Goal: Task Accomplishment & Management: Use online tool/utility

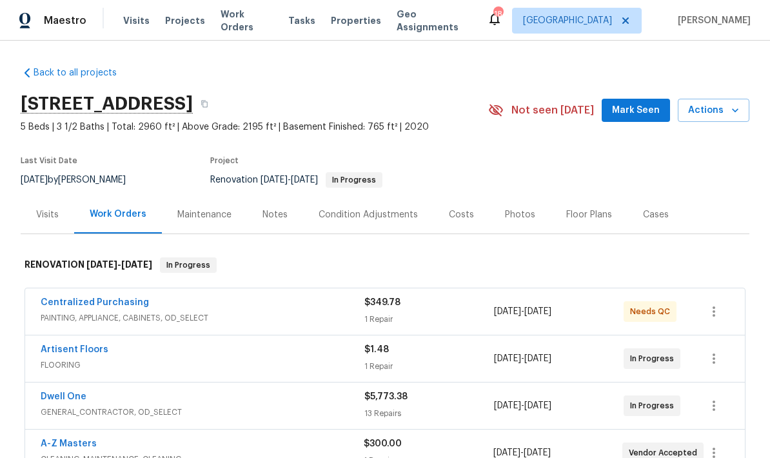
scroll to position [-38, 0]
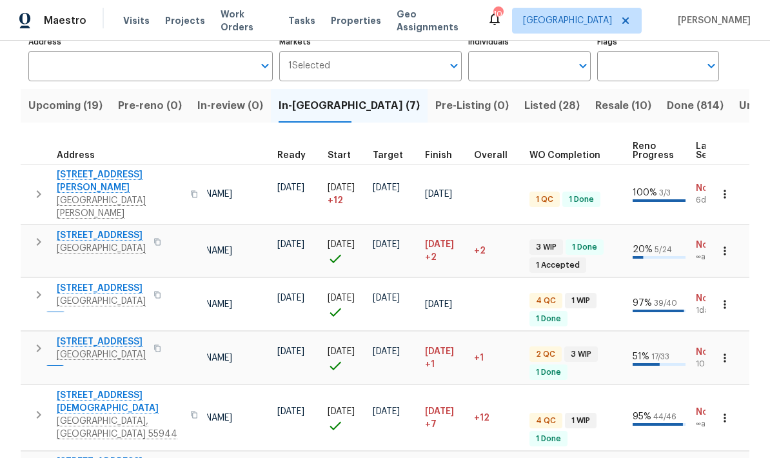
scroll to position [0, 168]
click at [51, 108] on span "Upcoming (19)" at bounding box center [65, 106] width 74 height 18
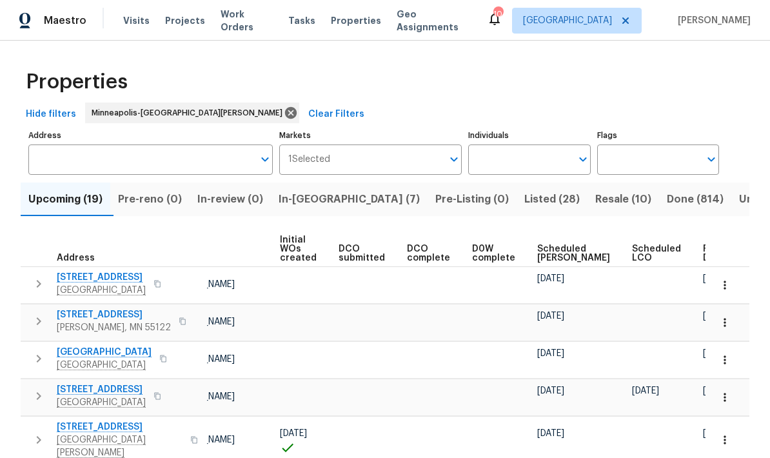
scroll to position [0, 91]
click at [704, 253] on span "Ready Date" at bounding box center [718, 253] width 28 height 18
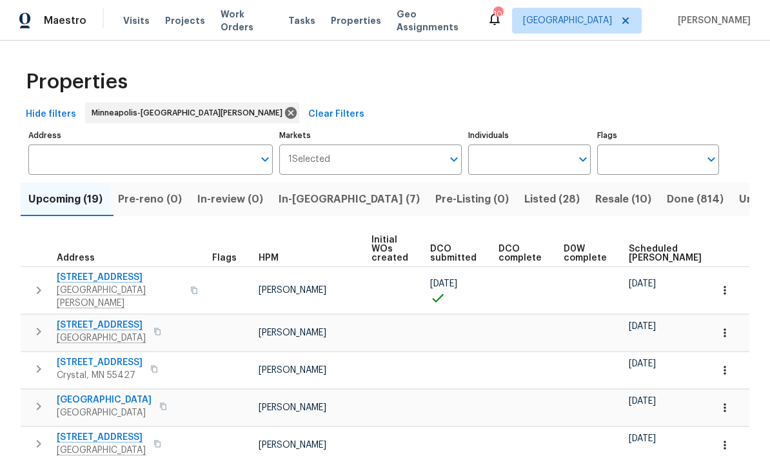
click at [306, 207] on span "In-reno (7)" at bounding box center [349, 199] width 141 height 18
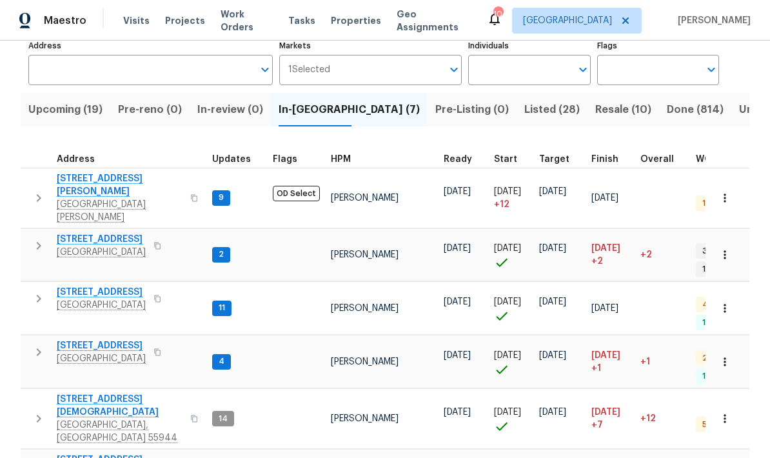
scroll to position [88, 0]
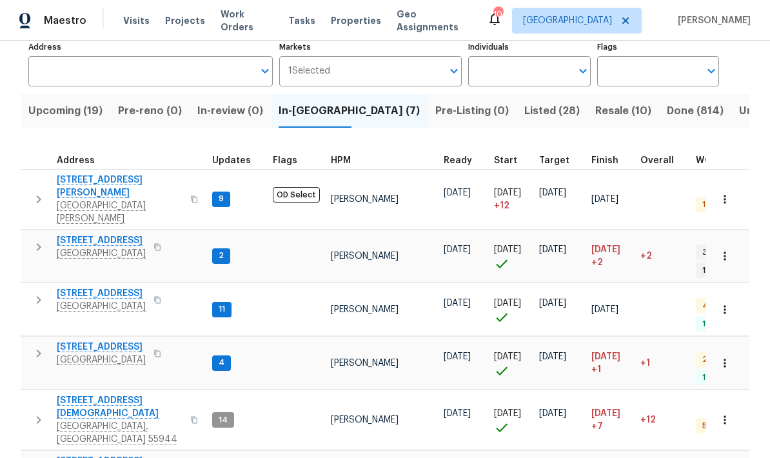
click at [80, 234] on span "5657 144th St W" at bounding box center [101, 240] width 89 height 13
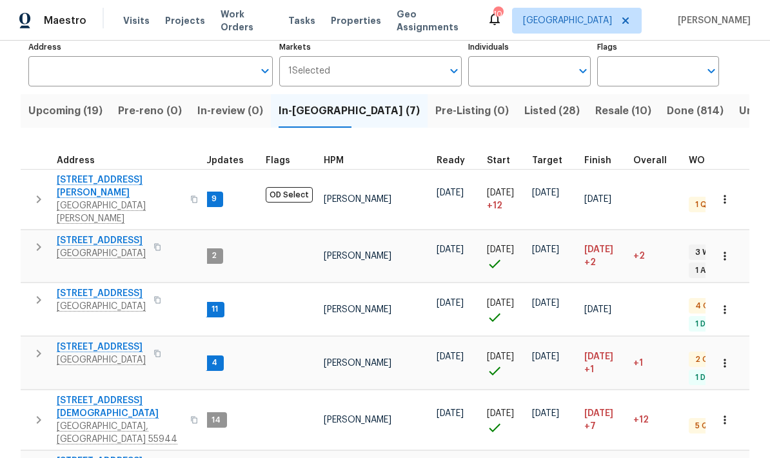
scroll to position [0, 7]
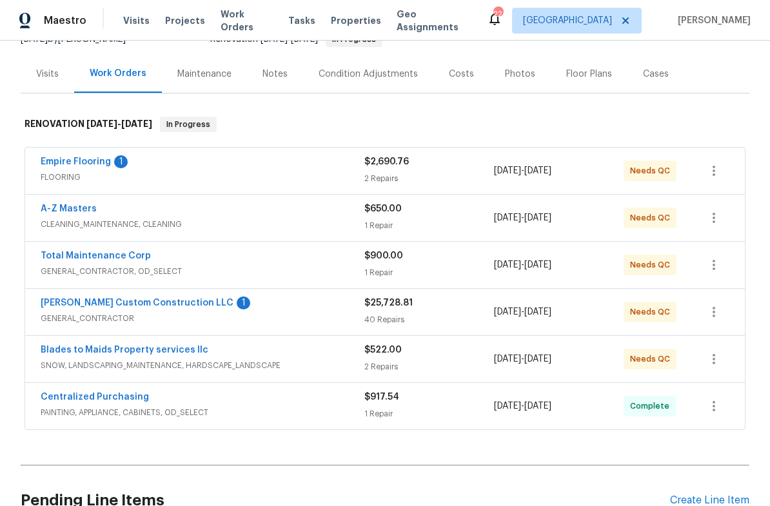
scroll to position [144, 0]
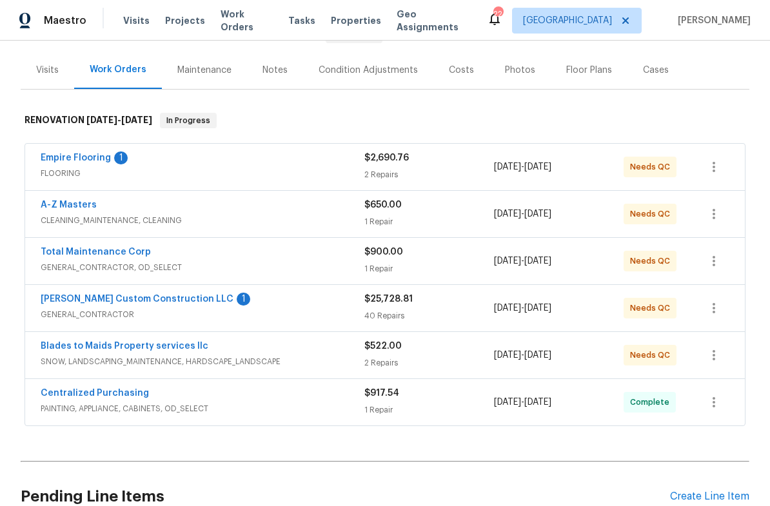
click at [60, 162] on link "Empire Flooring" at bounding box center [76, 157] width 70 height 9
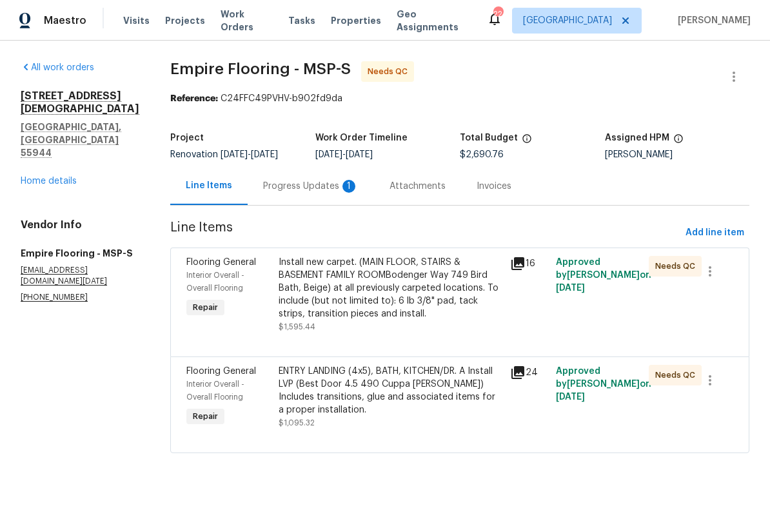
click at [277, 189] on div "Progress Updates 1" at bounding box center [310, 186] width 95 height 13
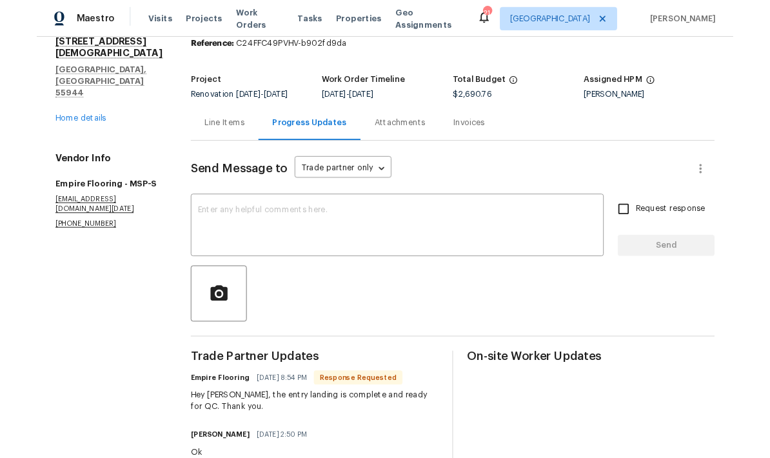
scroll to position [47, 0]
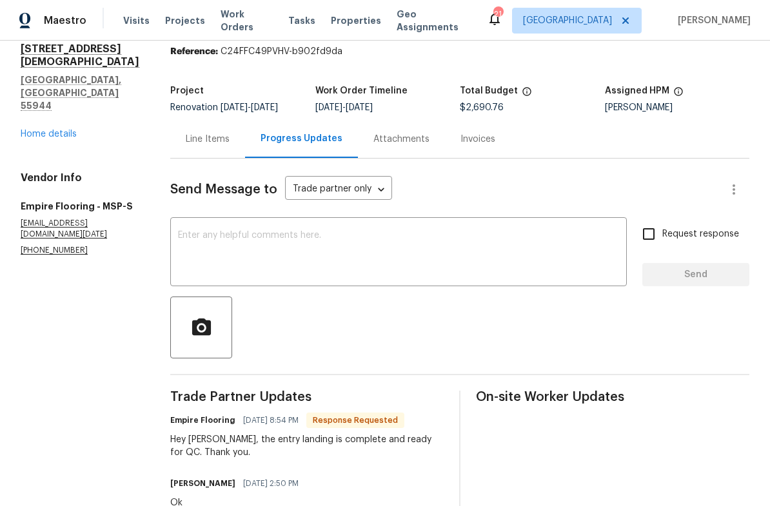
click at [178, 242] on textarea at bounding box center [398, 253] width 441 height 45
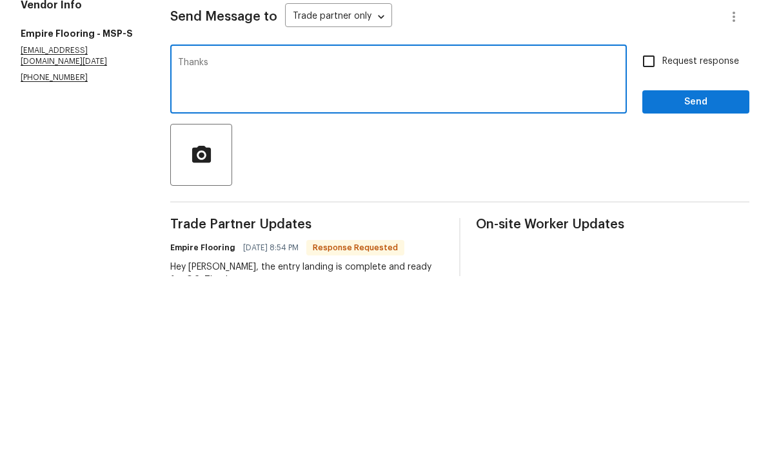
scroll to position [39, 0]
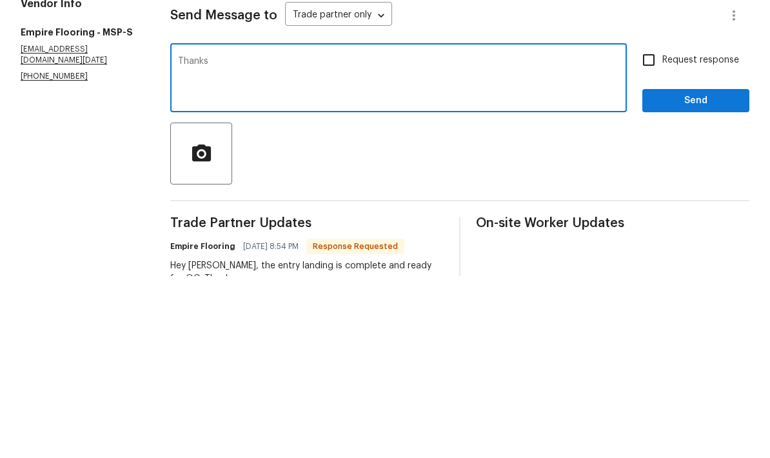
type textarea "Thanks"
click at [692, 275] on span "Send" at bounding box center [696, 283] width 86 height 16
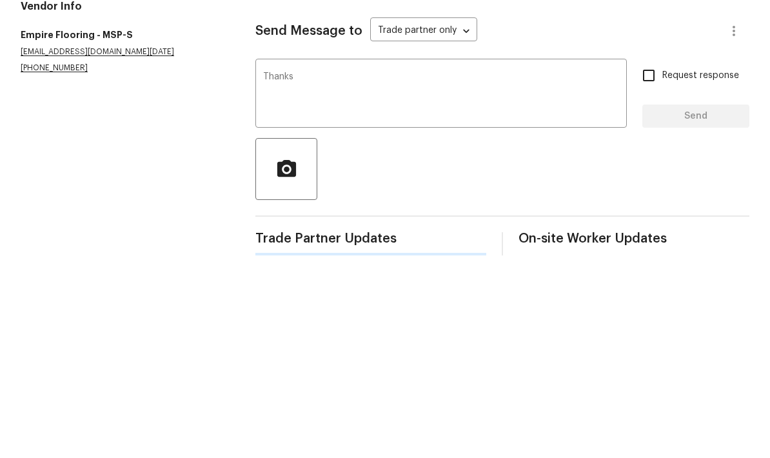
scroll to position [34, 0]
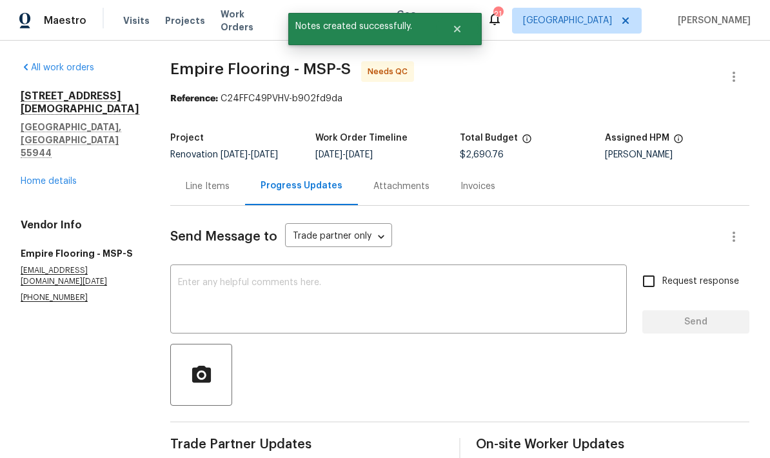
click at [34, 177] on link "Home details" at bounding box center [49, 181] width 56 height 9
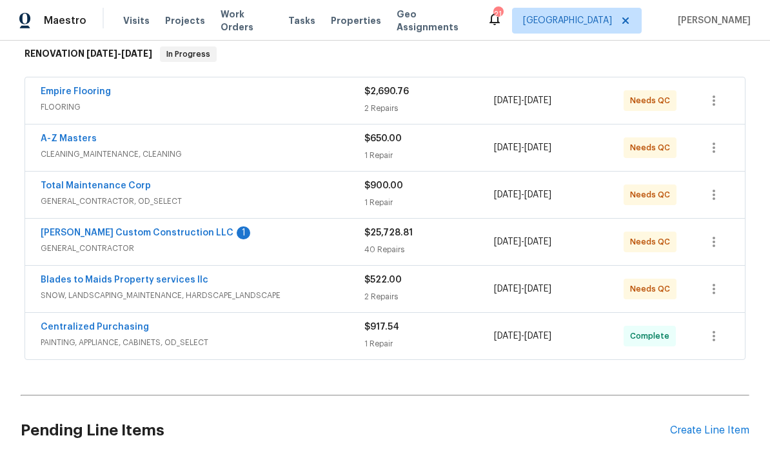
scroll to position [211, 0]
click at [64, 228] on link "Clark Custom Construction LLC" at bounding box center [137, 232] width 193 height 9
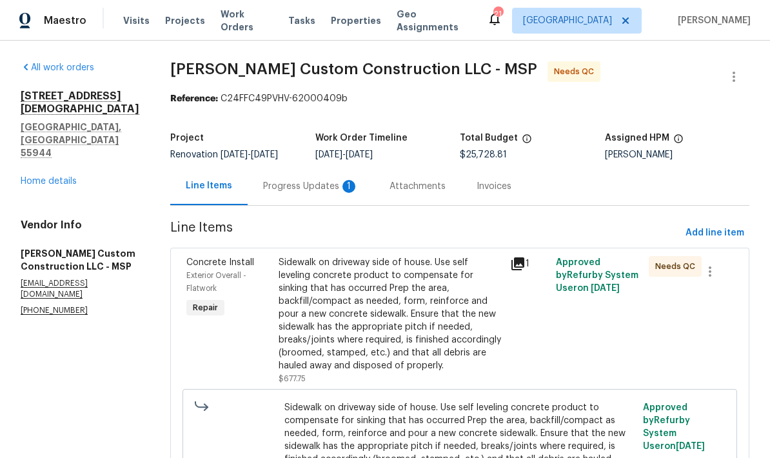
click at [304, 188] on div "Progress Updates 1" at bounding box center [310, 186] width 95 height 13
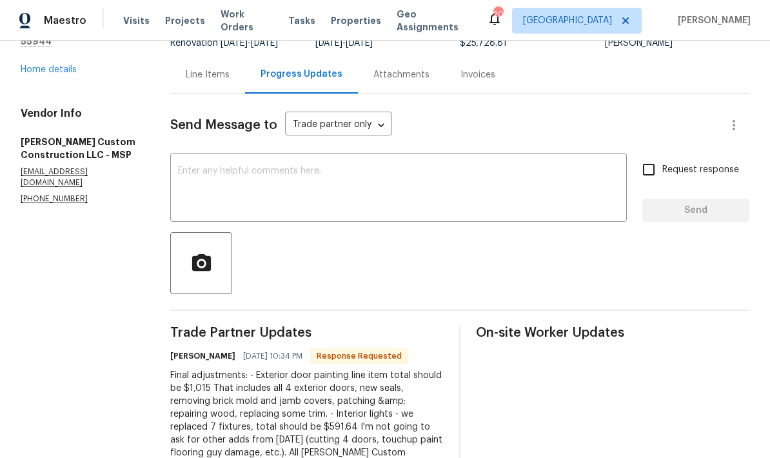
scroll to position [103, 0]
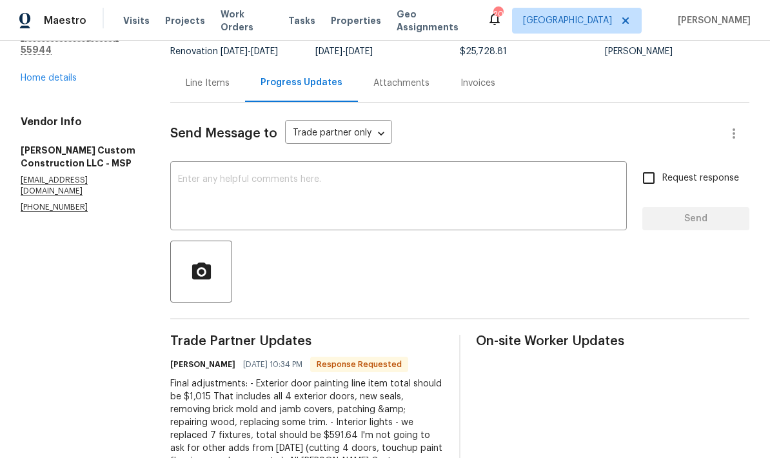
click at [212, 90] on div "Line Items" at bounding box center [208, 83] width 44 height 13
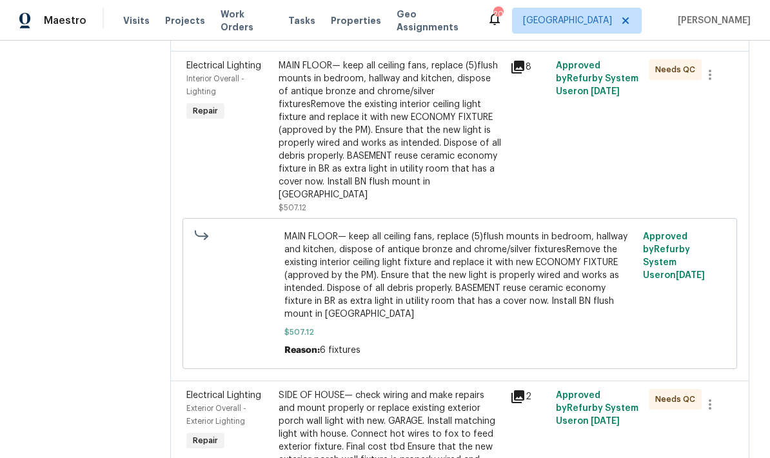
scroll to position [1421, 0]
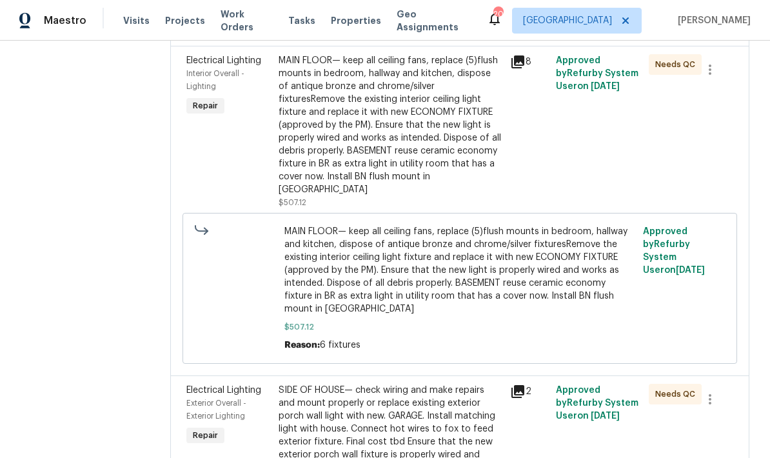
click at [333, 166] on div "MAIN FLOOR— keep all ceiling fans, replace (5)flush mounts in bedroom, hallway …" at bounding box center [390, 125] width 223 height 142
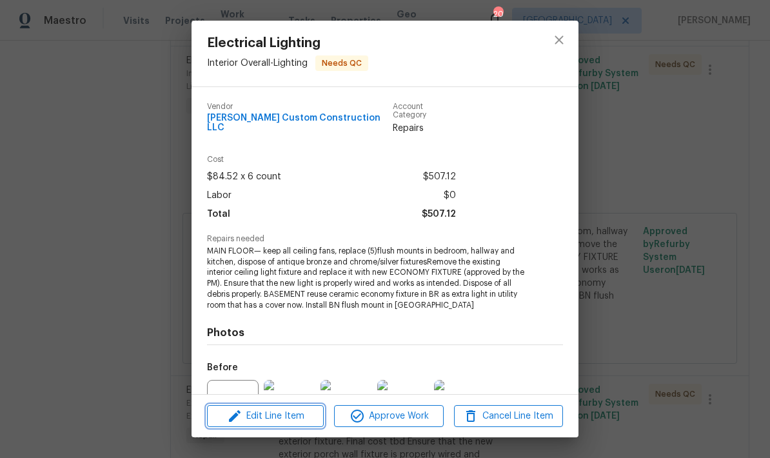
click at [261, 412] on span "Edit Line Item" at bounding box center [265, 416] width 109 height 16
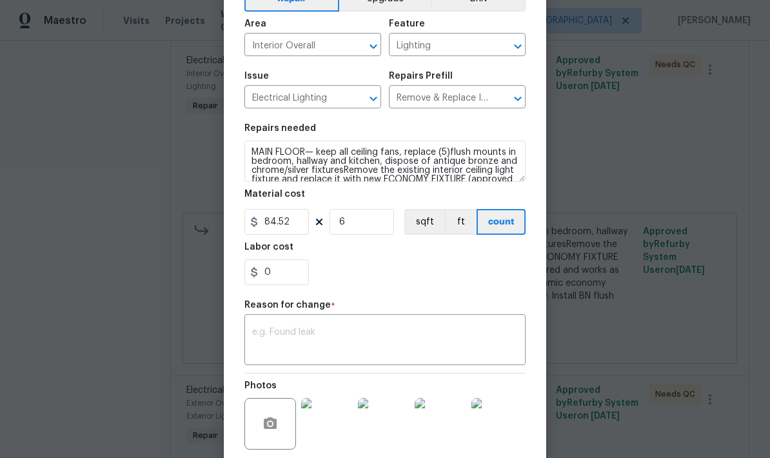
scroll to position [92, 0]
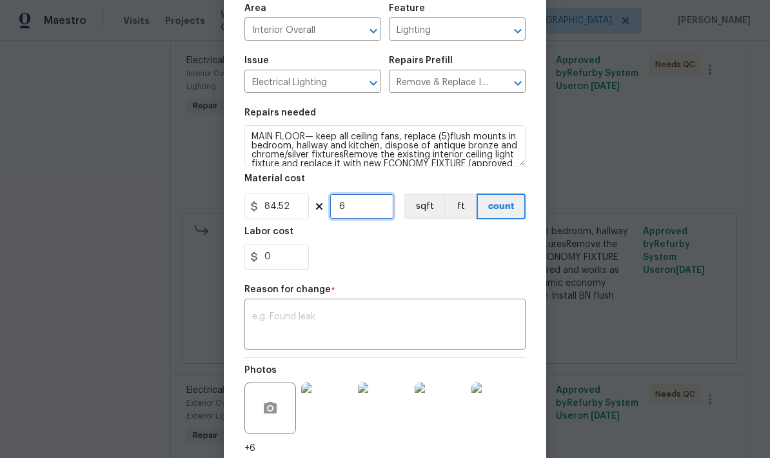
click at [359, 219] on input "6" at bounding box center [362, 206] width 64 height 26
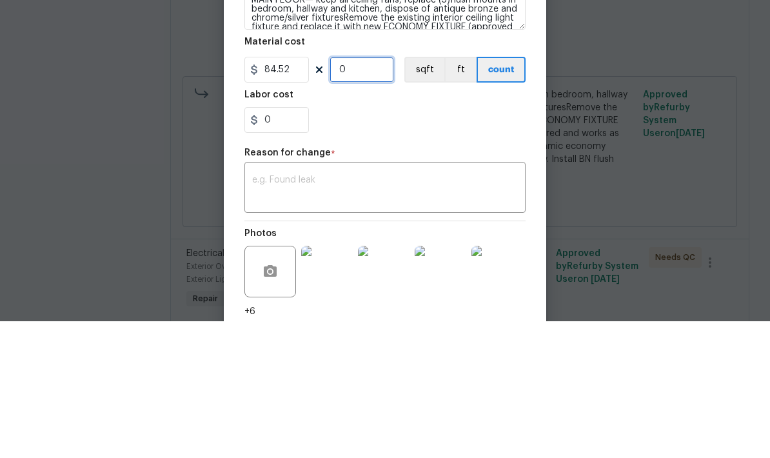
type input "7"
click at [179, 94] on body "Maestro Visits Projects Work Orders Tasks Properties Geo Assignments 20 Minneap…" at bounding box center [385, 229] width 770 height 458
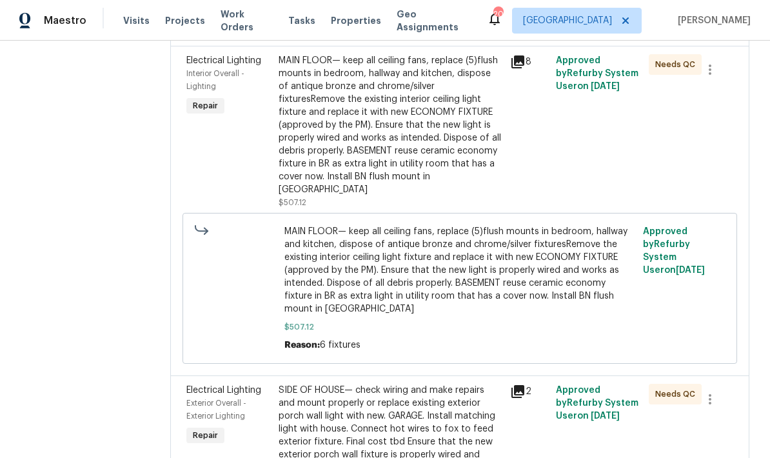
scroll to position [0, 0]
click at [308, 116] on div "MAIN FLOOR— keep all ceiling fans, replace (5)flush mounts in bedroom, hallway …" at bounding box center [390, 125] width 223 height 142
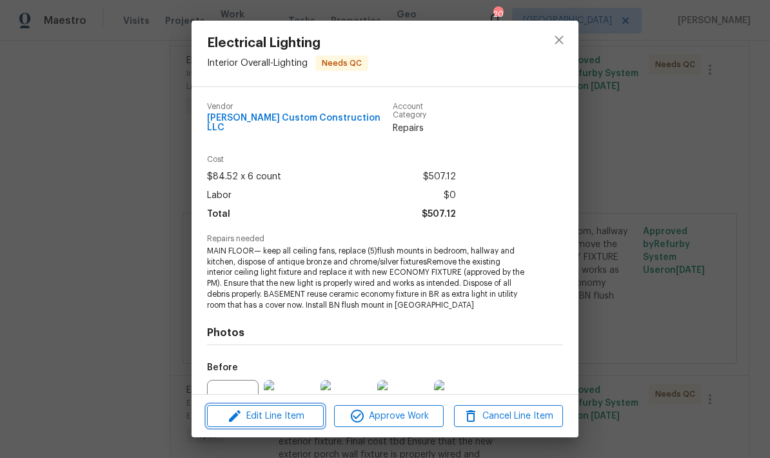
click at [260, 411] on span "Edit Line Item" at bounding box center [265, 416] width 109 height 16
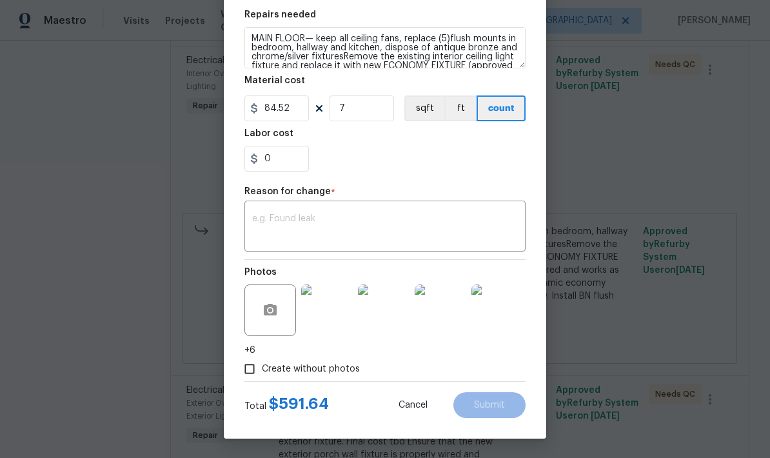
scroll to position [193, 0]
click at [265, 217] on textarea at bounding box center [385, 227] width 266 height 27
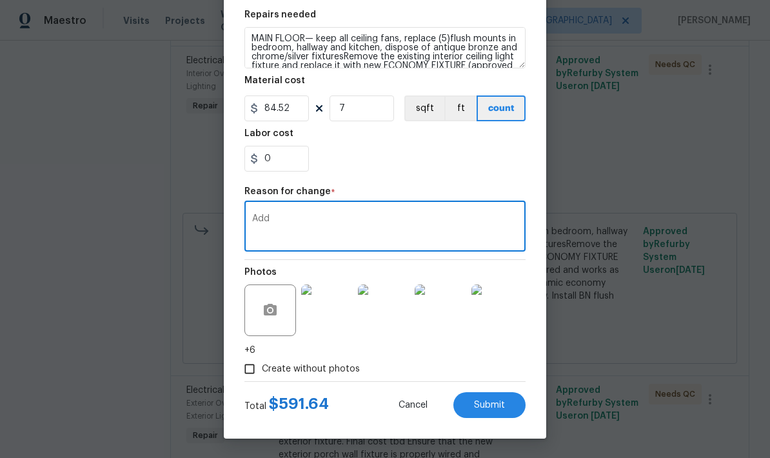
type textarea "Add"
click at [486, 405] on span "Submit" at bounding box center [489, 406] width 31 height 10
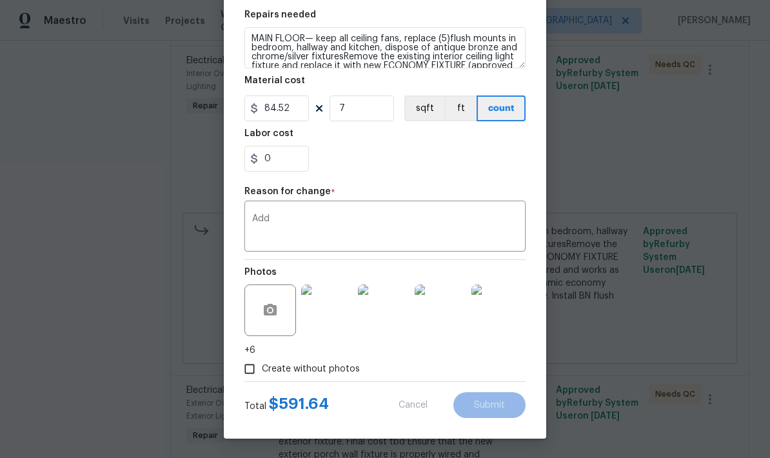
type input "6"
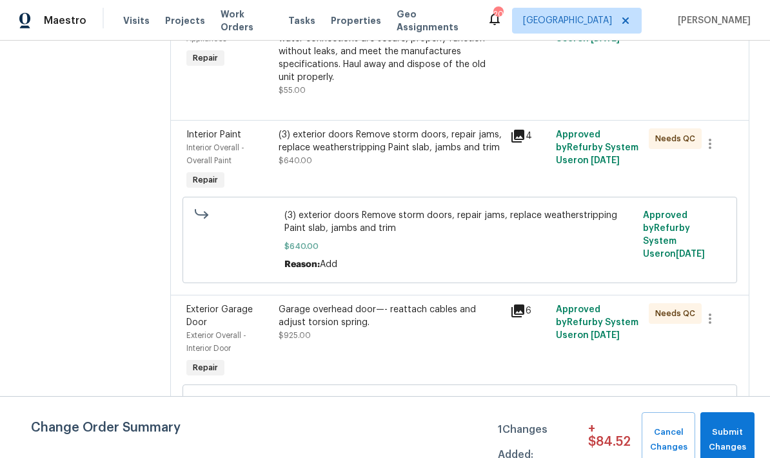
scroll to position [6366, 0]
click at [355, 153] on div "(3) exterior doors Remove storm doors, repair jams, replace weatherstripping Pa…" at bounding box center [390, 141] width 223 height 26
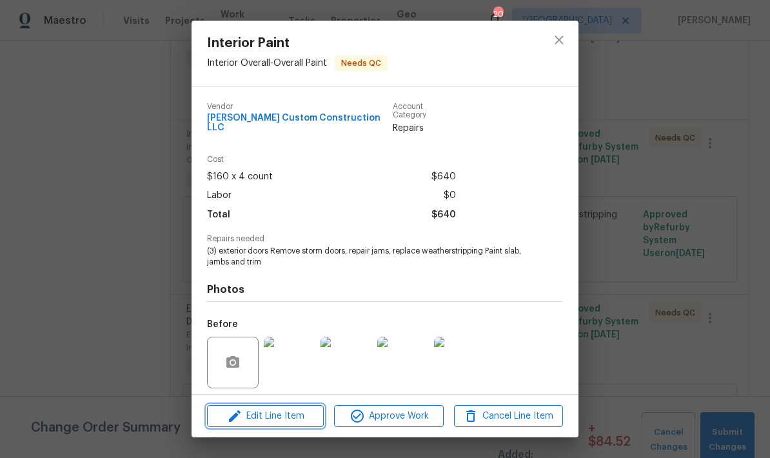
click at [284, 416] on span "Edit Line Item" at bounding box center [265, 416] width 109 height 16
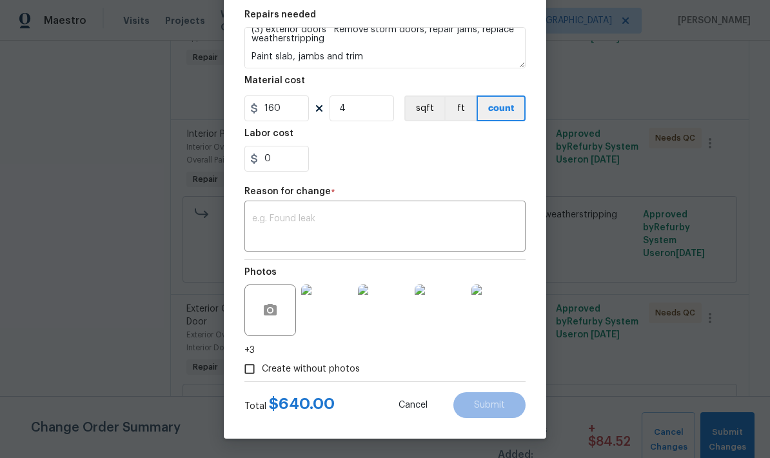
scroll to position [193, 0]
click at [282, 163] on input "0" at bounding box center [276, 159] width 64 height 26
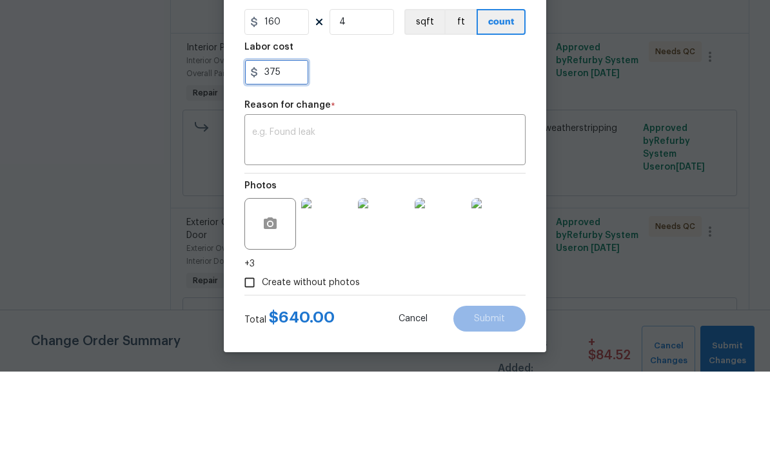
type input "375"
click at [272, 204] on div "x ​" at bounding box center [384, 228] width 281 height 48
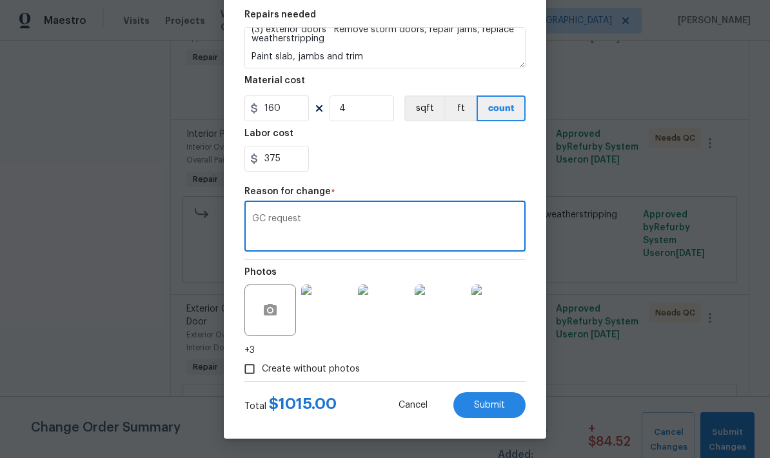
type textarea "GC request"
click at [480, 401] on span "Submit" at bounding box center [489, 406] width 31 height 10
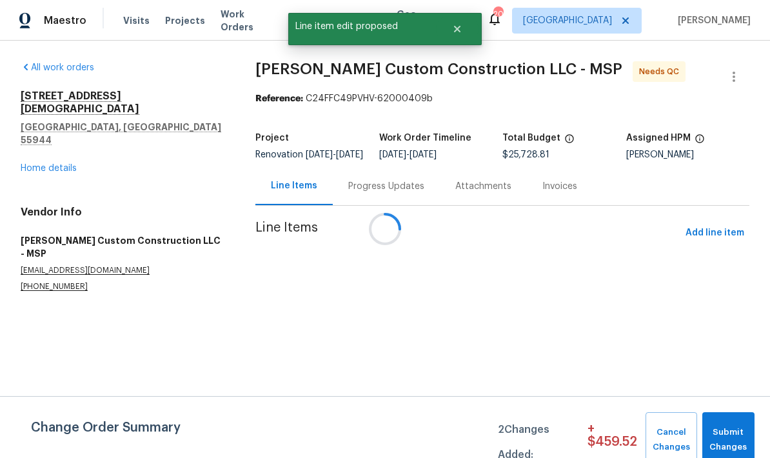
scroll to position [0, 0]
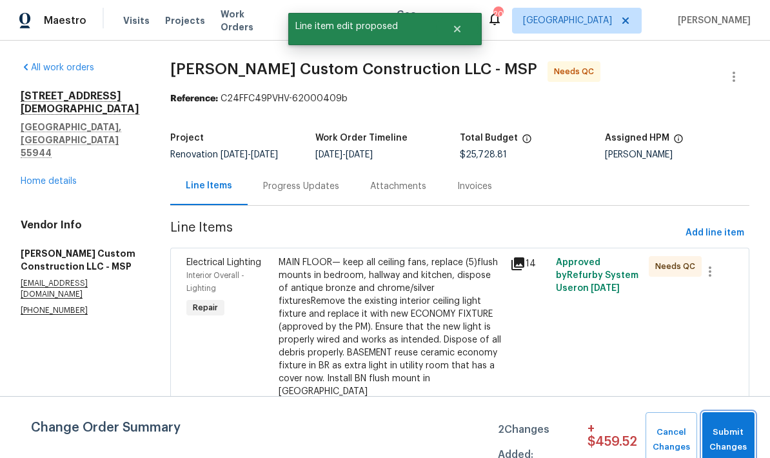
click at [714, 439] on span "Submit Changes" at bounding box center [728, 440] width 39 height 30
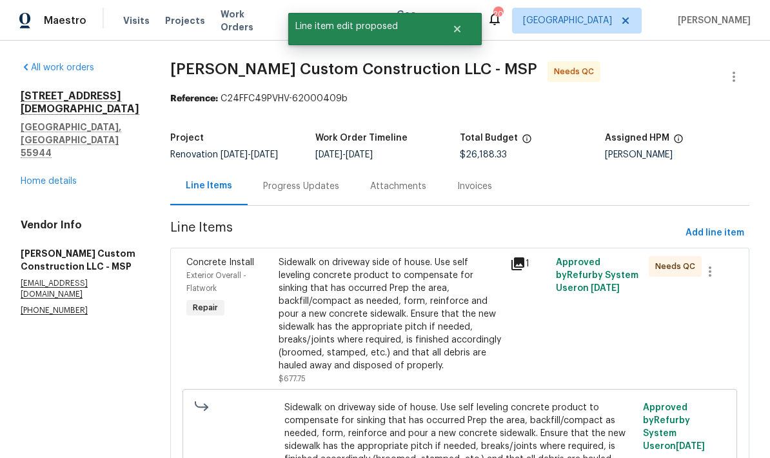
click at [38, 177] on link "Home details" at bounding box center [49, 181] width 56 height 9
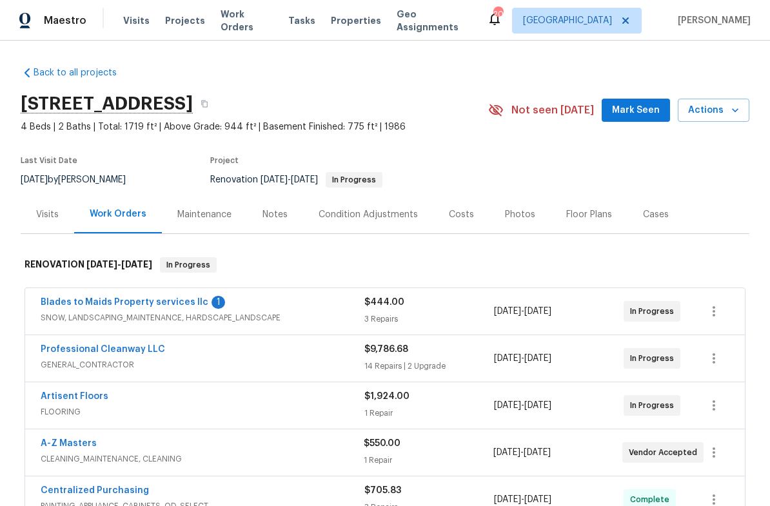
click at [264, 216] on div "Notes" at bounding box center [274, 214] width 25 height 13
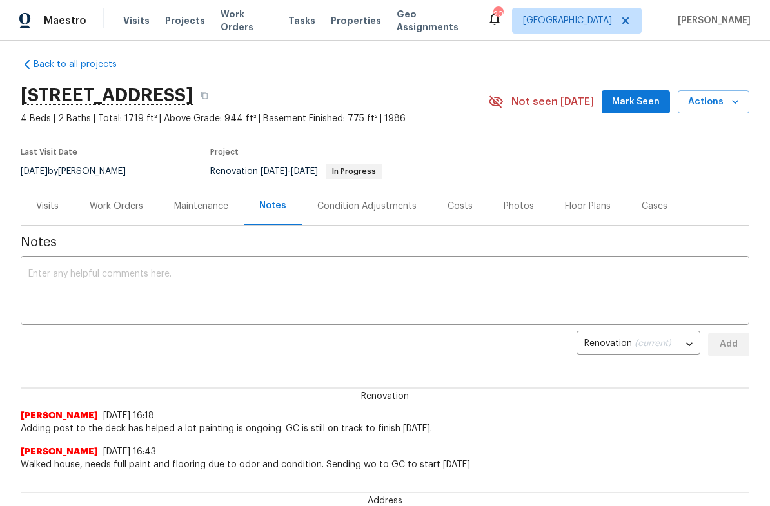
scroll to position [2, 0]
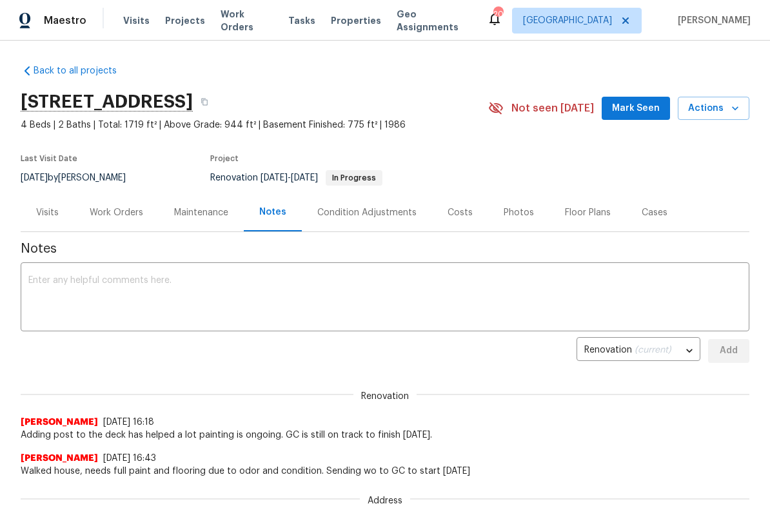
click at [106, 218] on div "Work Orders" at bounding box center [117, 212] width 54 height 13
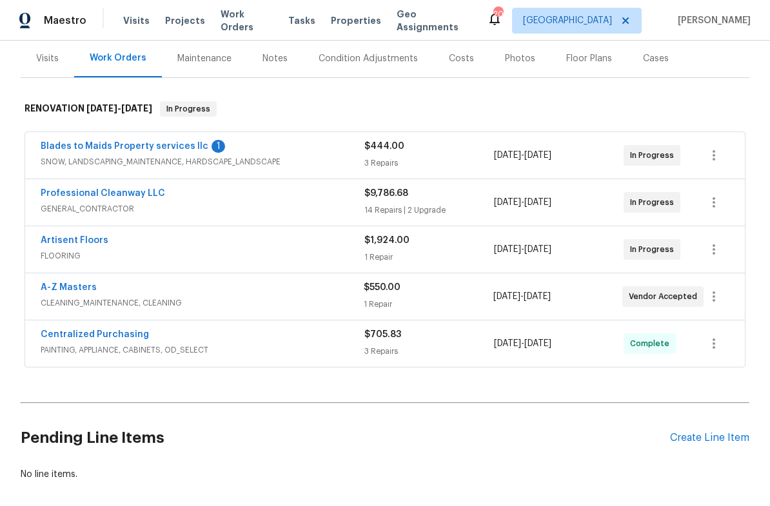
scroll to position [172, 0]
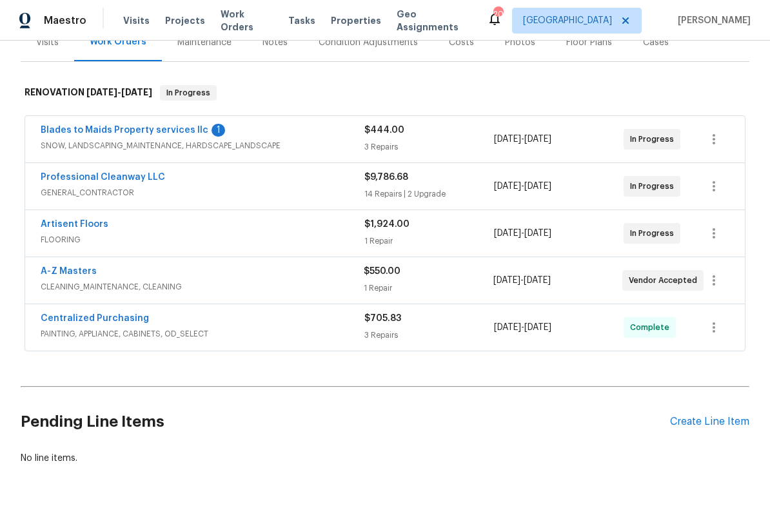
click at [63, 227] on link "Artisent Floors" at bounding box center [75, 224] width 68 height 9
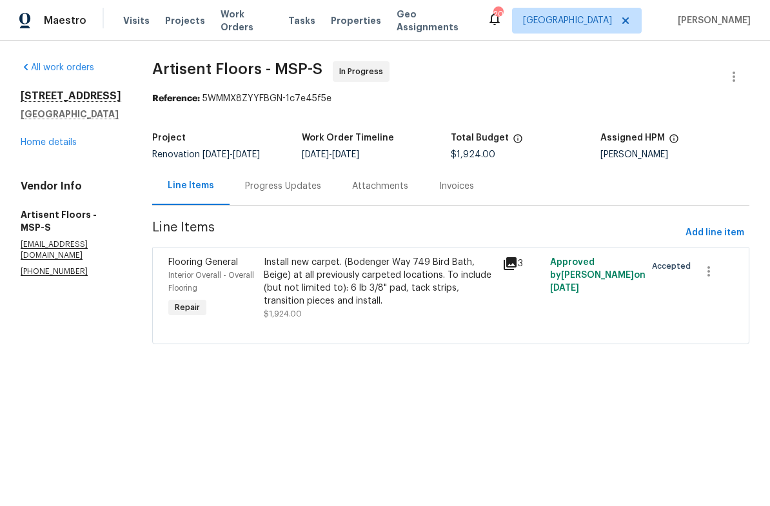
click at [272, 196] on div "Progress Updates" at bounding box center [283, 186] width 107 height 38
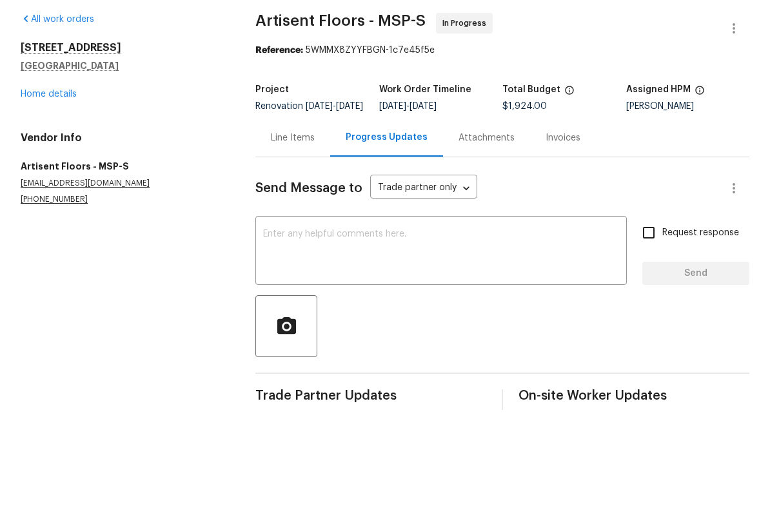
click at [282, 278] on textarea at bounding box center [441, 300] width 356 height 45
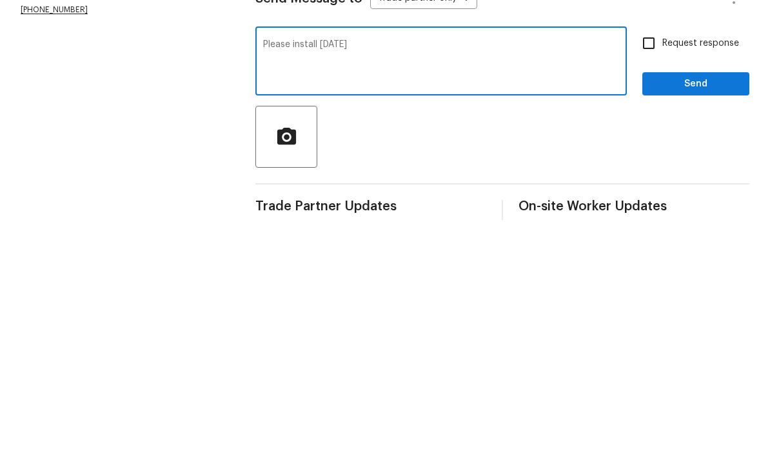
type textarea "Please install friday"
click at [649, 268] on input "Request response" at bounding box center [648, 281] width 27 height 27
checkbox input "true"
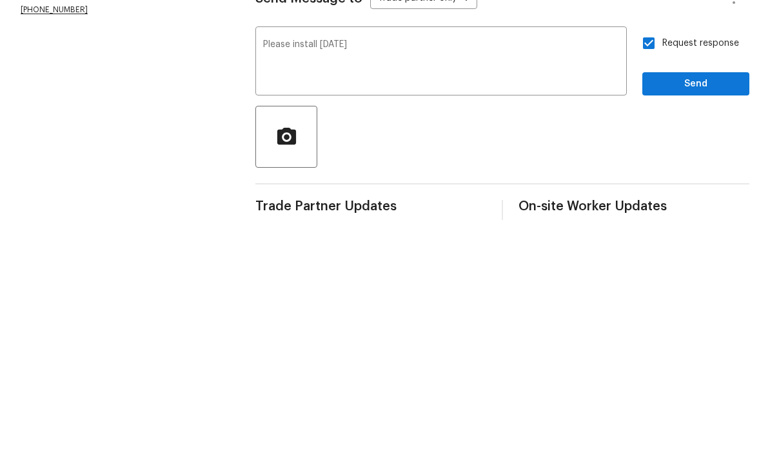
scroll to position [31, 0]
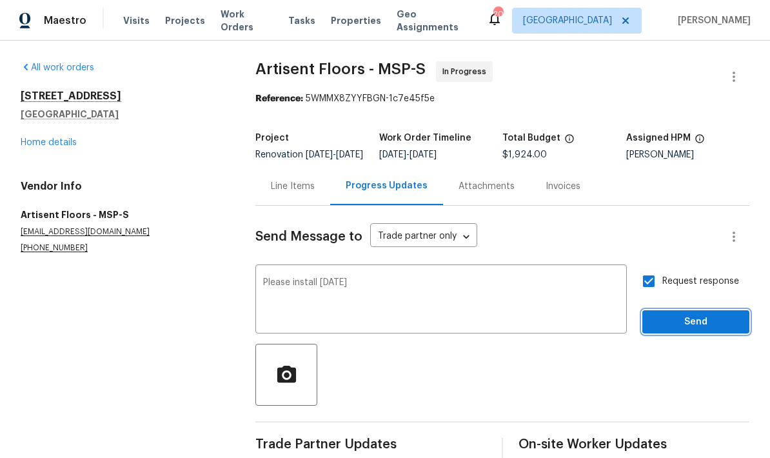
click at [700, 314] on span "Send" at bounding box center [696, 322] width 86 height 16
click at [48, 138] on link "Home details" at bounding box center [49, 142] width 56 height 9
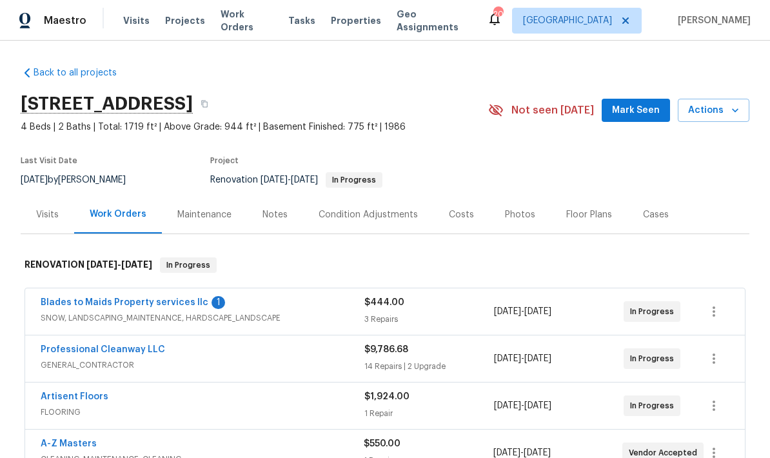
click at [119, 298] on link "Blades to Maids Property services llc" at bounding box center [125, 302] width 168 height 9
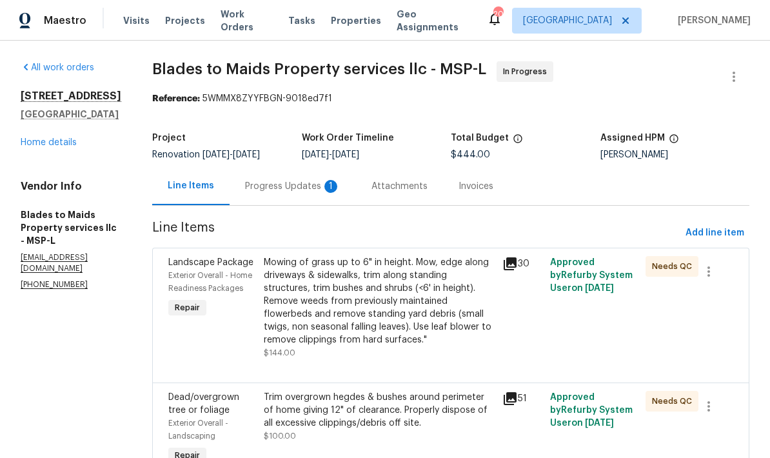
click at [255, 188] on div "Progress Updates 1" at bounding box center [292, 186] width 95 height 13
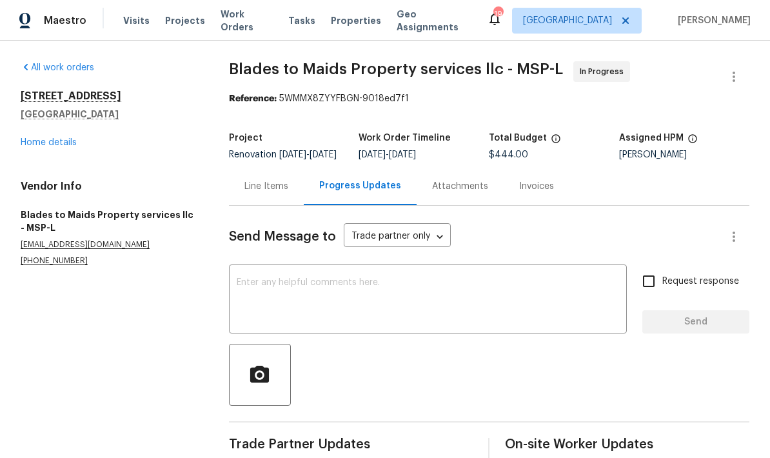
click at [43, 138] on link "Home details" at bounding box center [49, 142] width 56 height 9
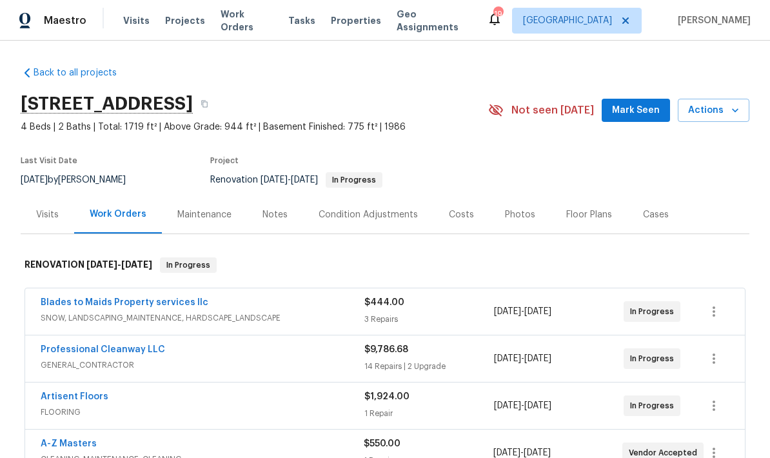
click at [40, 208] on div "Visits" at bounding box center [47, 214] width 23 height 13
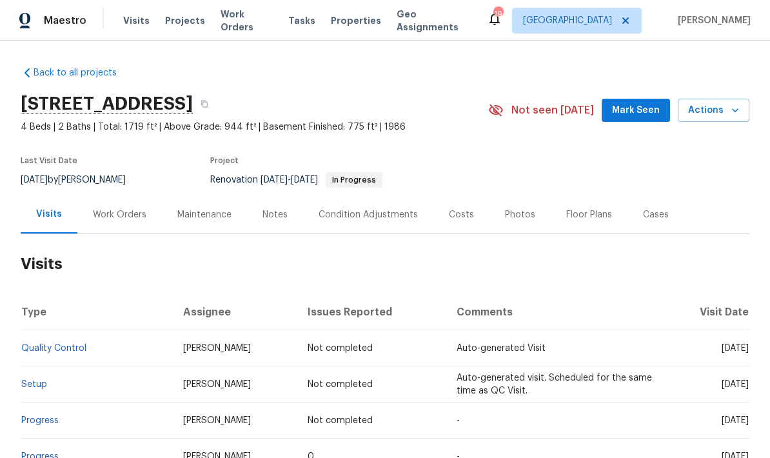
click at [739, 104] on icon "button" at bounding box center [735, 110] width 13 height 13
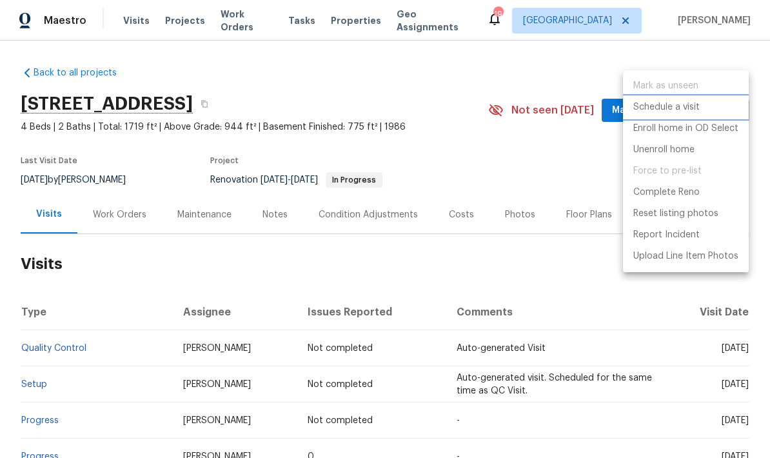
click at [677, 108] on p "Schedule a visit" at bounding box center [666, 108] width 66 height 14
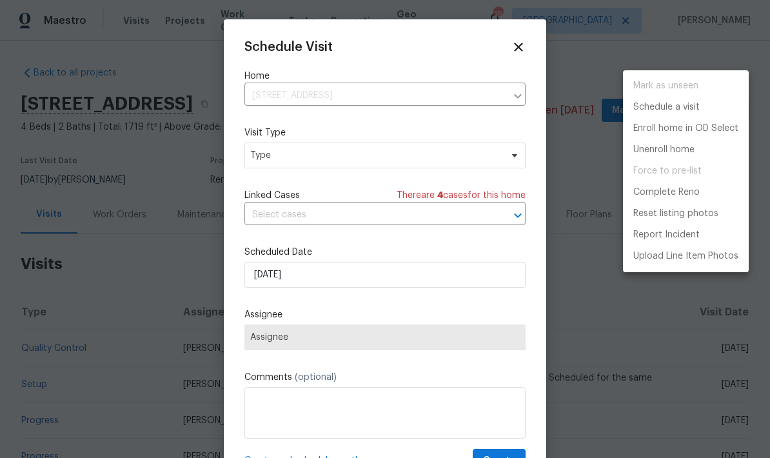
click at [315, 161] on div at bounding box center [385, 229] width 770 height 458
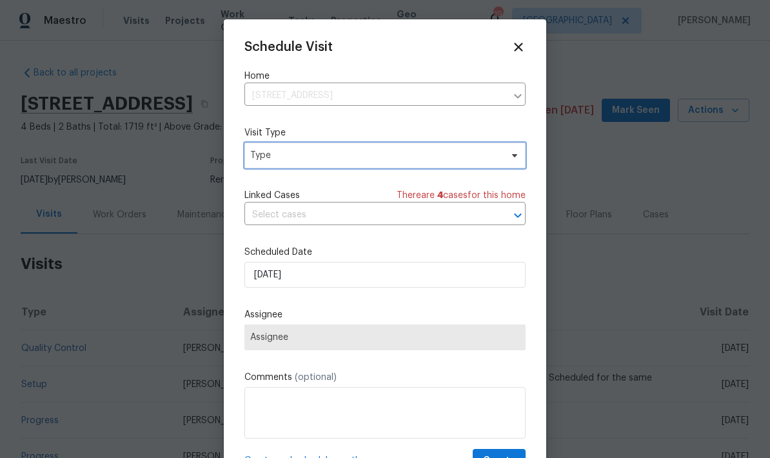
click at [273, 161] on span "Type" at bounding box center [375, 155] width 251 height 13
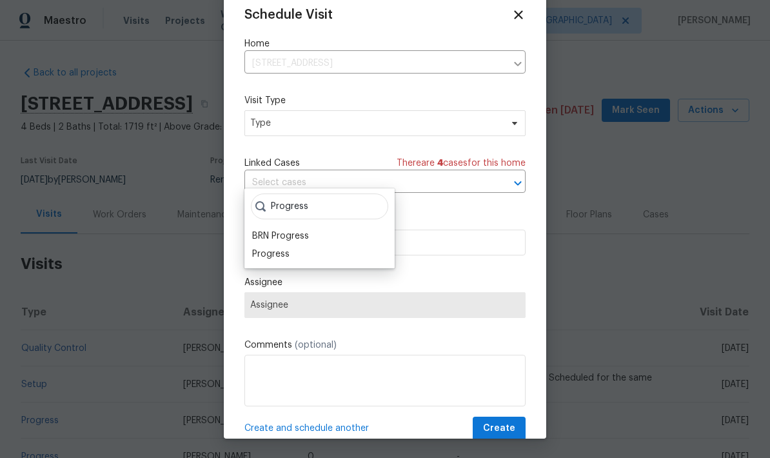
scroll to position [32, 0]
type input "Progress"
click at [275, 248] on div "Progress" at bounding box center [270, 254] width 37 height 13
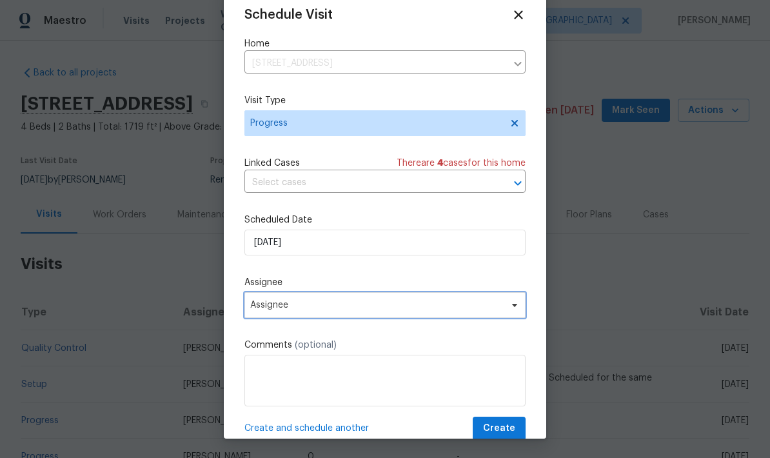
click at [324, 306] on span "Assignee" at bounding box center [376, 305] width 253 height 10
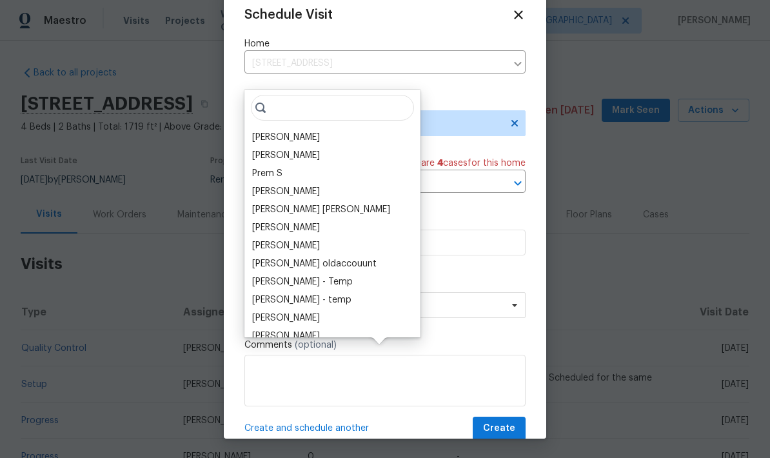
click at [290, 131] on div "[PERSON_NAME]" at bounding box center [286, 137] width 68 height 13
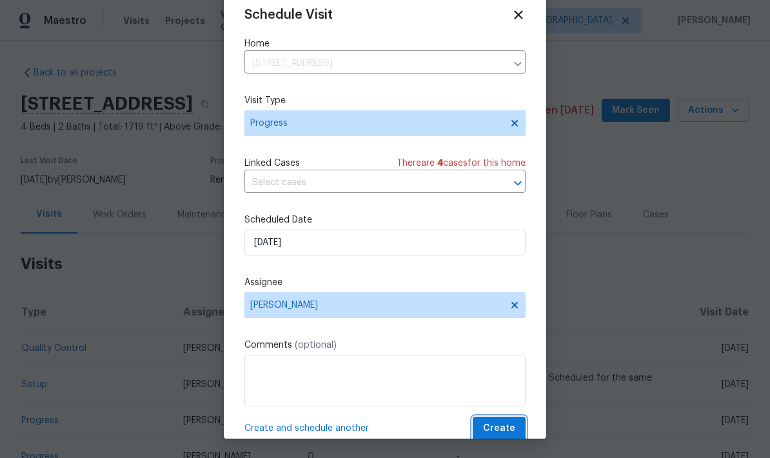
click at [508, 431] on span "Create" at bounding box center [499, 429] width 32 height 16
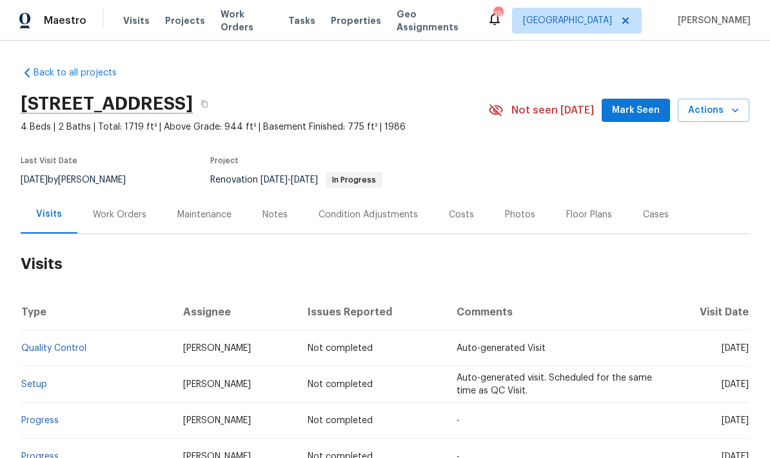
scroll to position [0, 0]
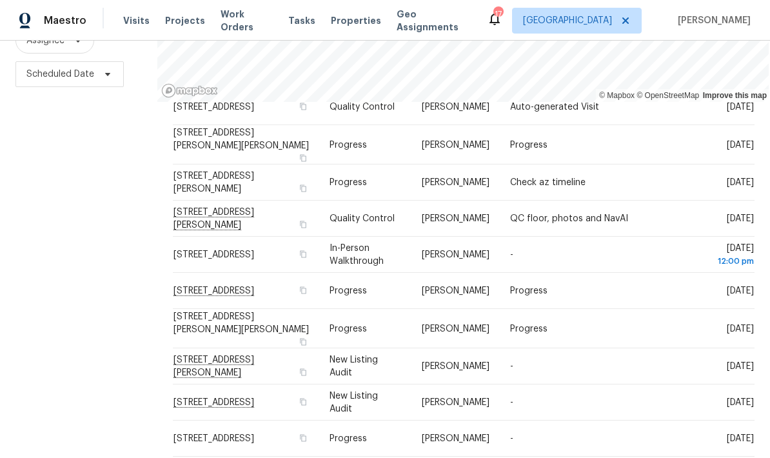
scroll to position [98, 0]
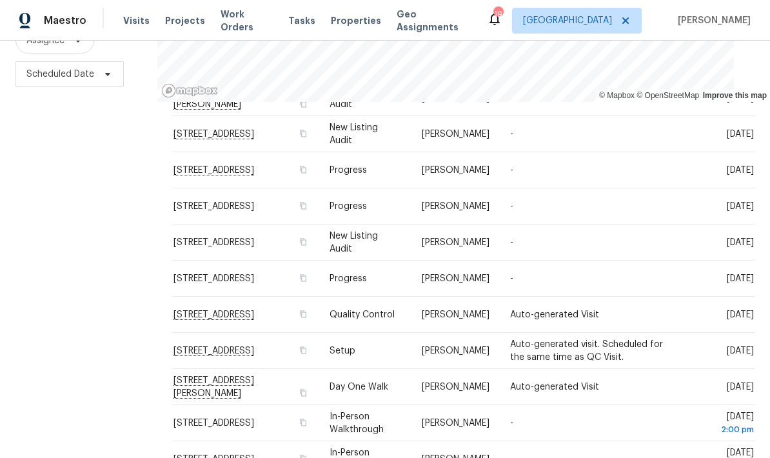
scroll to position [396, 0]
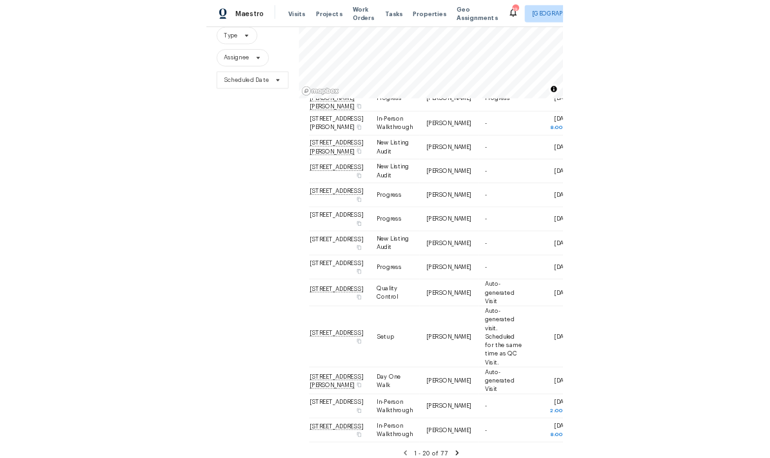
scroll to position [0, 0]
